Goal: Task Accomplishment & Management: Manage account settings

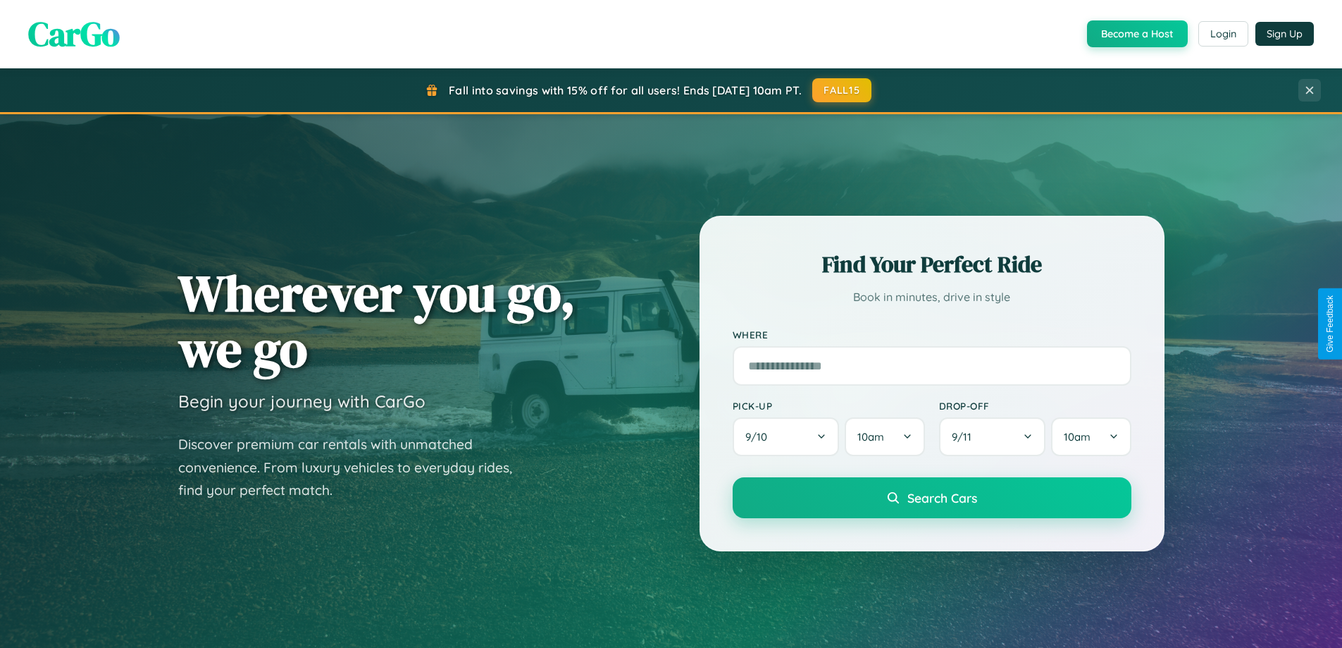
scroll to position [1241, 0]
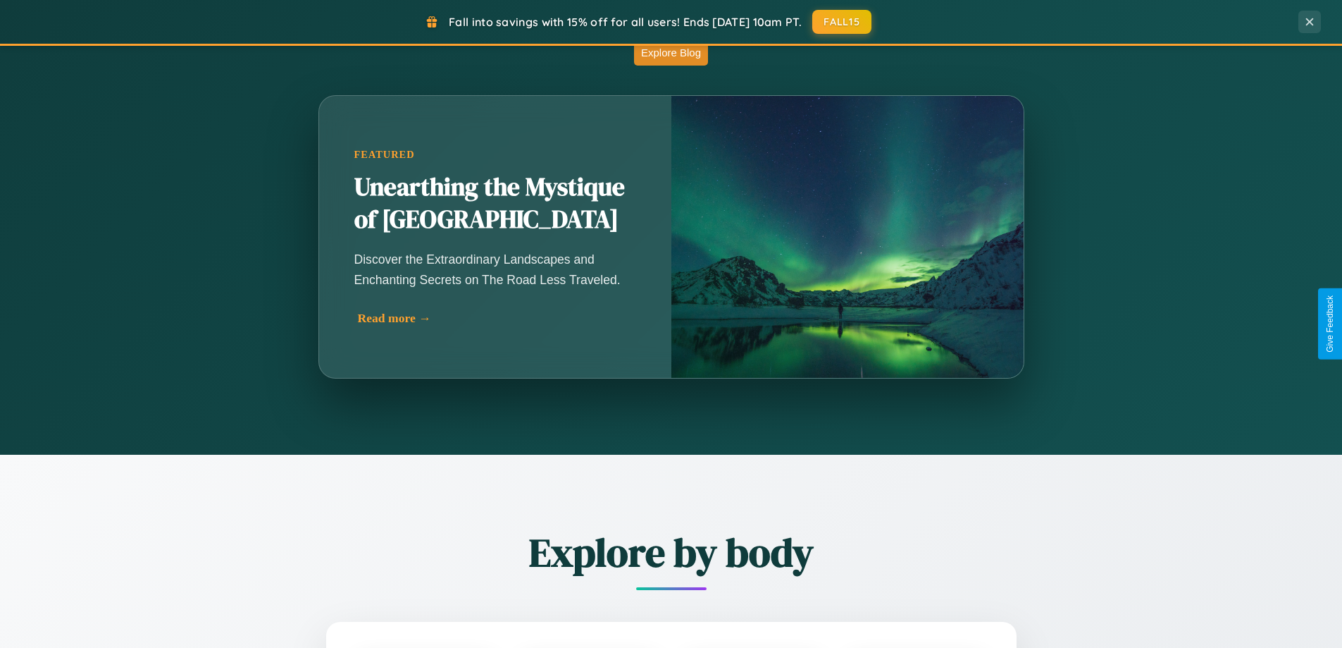
click at [497, 318] on div "Read more →" at bounding box center [499, 318] width 282 height 15
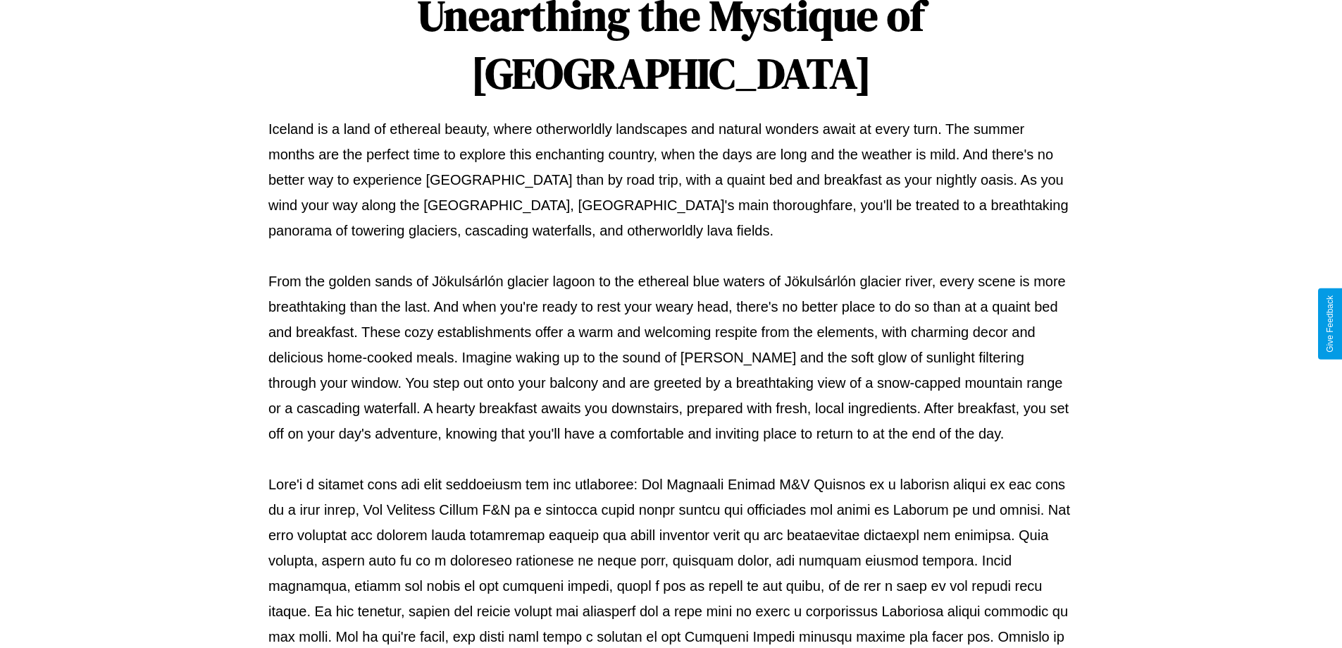
scroll to position [456, 0]
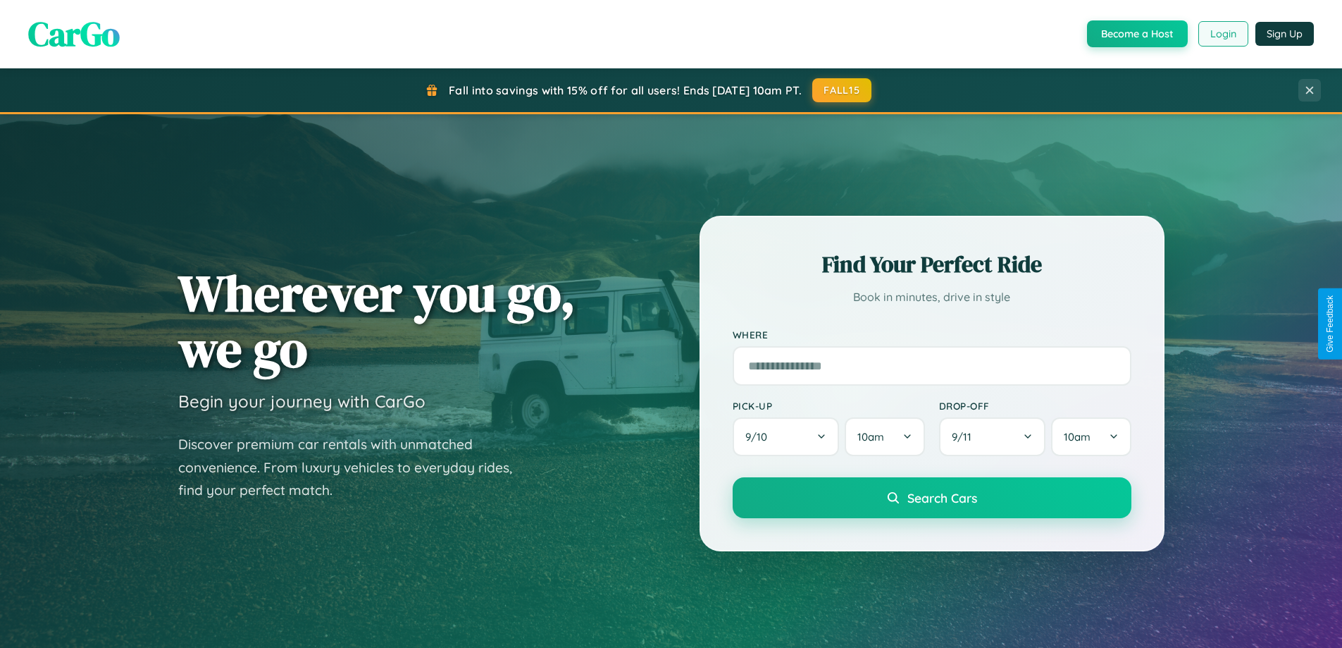
click at [1222, 34] on button "Login" at bounding box center [1224, 33] width 50 height 25
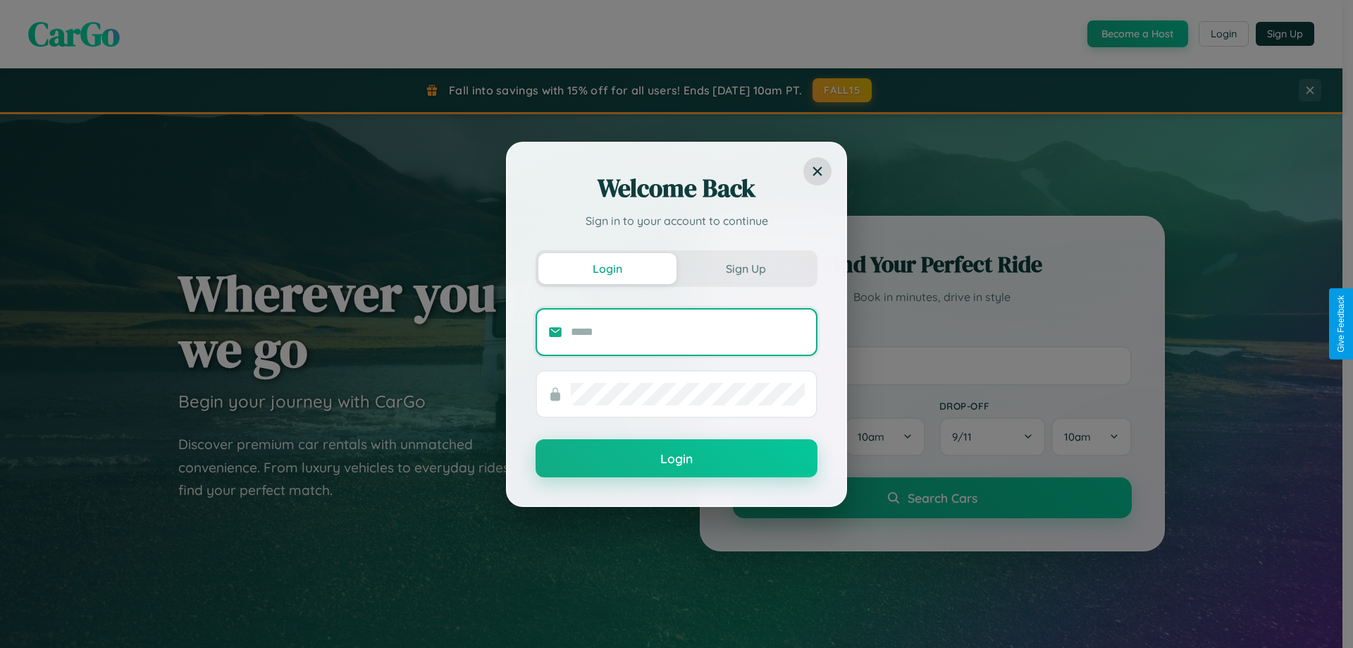
click at [688, 331] on input "text" at bounding box center [688, 332] width 234 height 23
type input "**********"
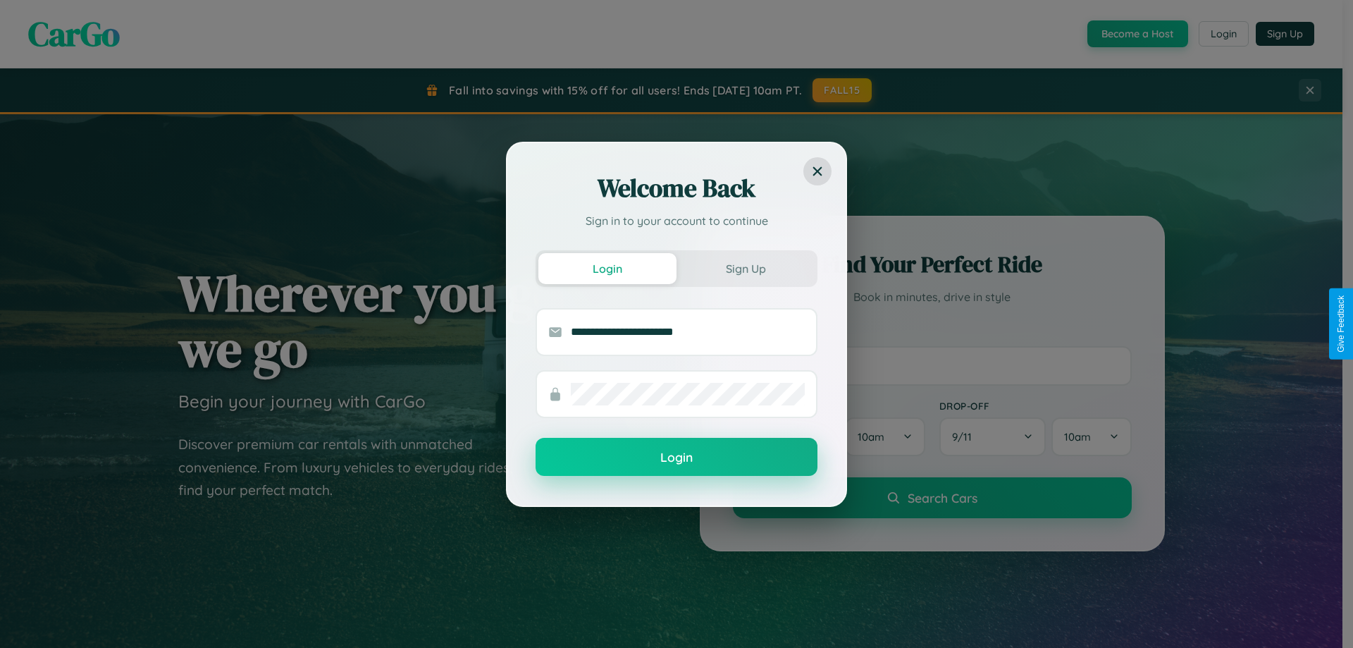
click at [676, 457] on button "Login" at bounding box center [676, 457] width 282 height 38
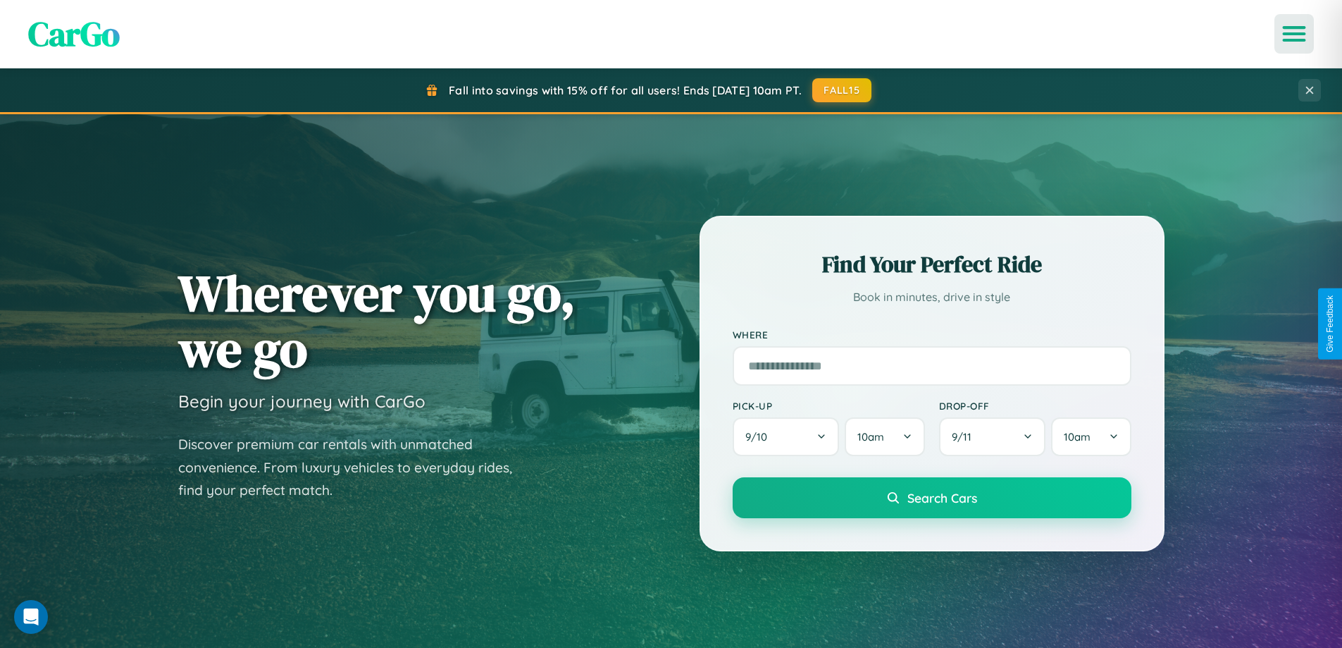
click at [1294, 34] on icon "Open menu" at bounding box center [1294, 33] width 20 height 13
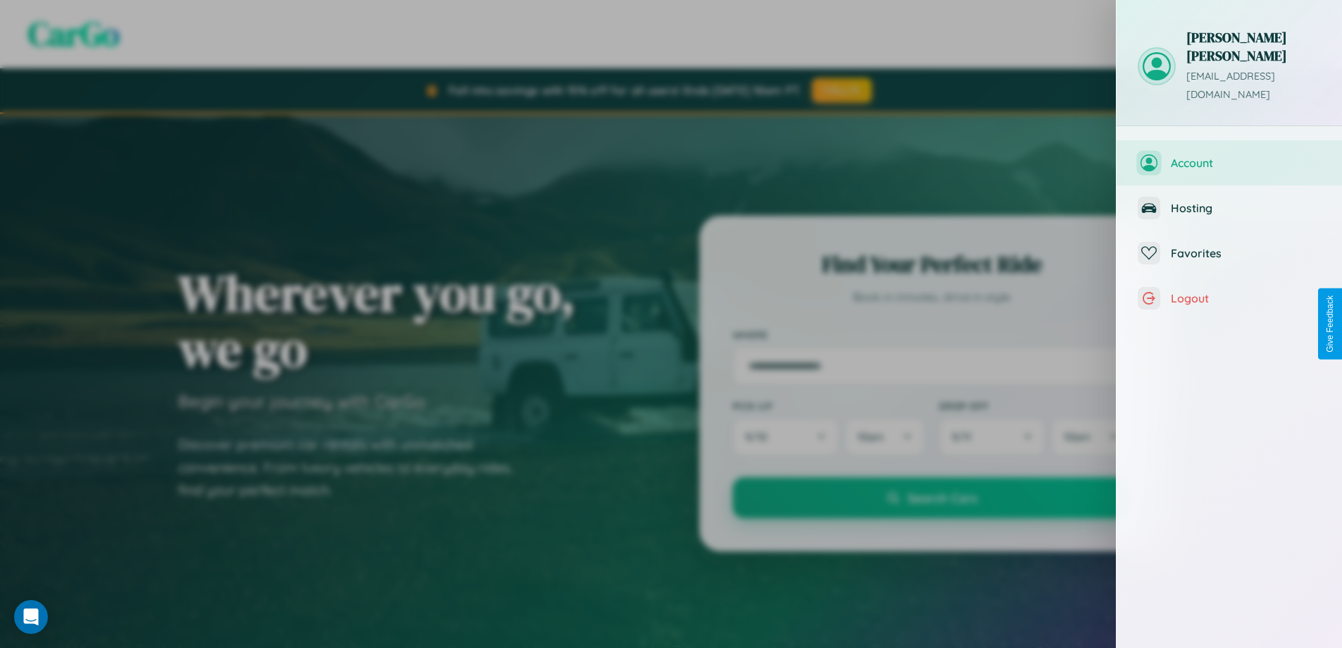
click at [1230, 156] on span "Account" at bounding box center [1246, 163] width 150 height 14
